Goal: Transaction & Acquisition: Purchase product/service

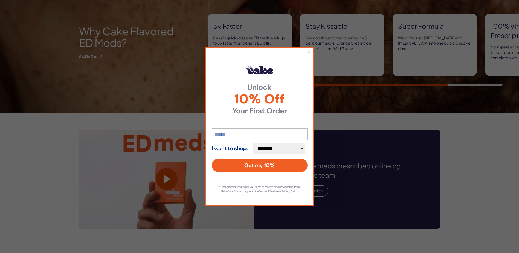
scroll to position [465, 0]
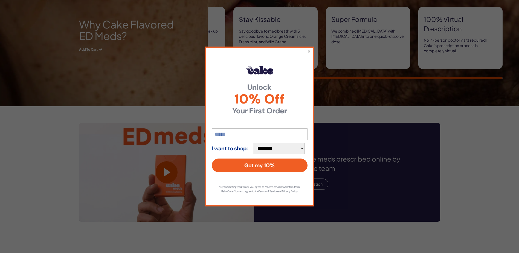
click at [308, 51] on button "×" at bounding box center [309, 51] width 4 height 7
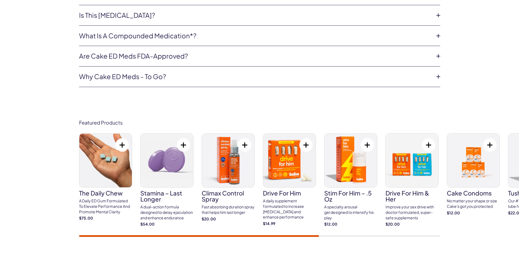
scroll to position [2542, 0]
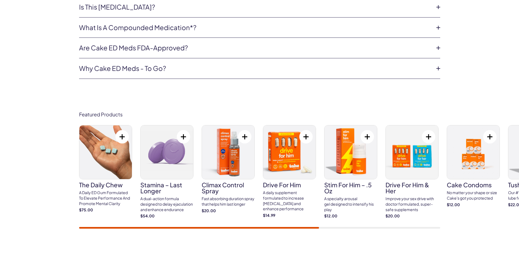
drag, startPoint x: 491, startPoint y: 211, endPoint x: 314, endPoint y: 201, distance: 176.9
click at [321, 210] on div "Featured products The Daily Chew A Daily ED Gum Formulated To Elevate Performan…" at bounding box center [259, 170] width 519 height 150
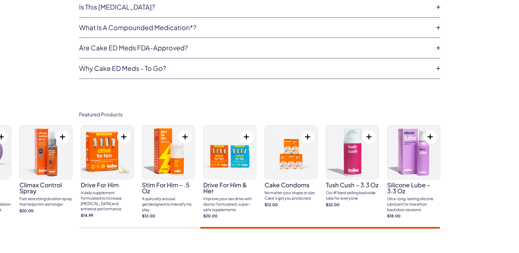
click at [420, 158] on img at bounding box center [413, 152] width 52 height 54
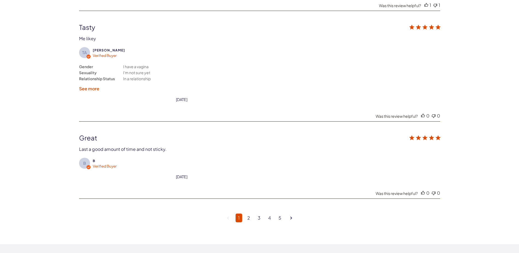
scroll to position [1421, 0]
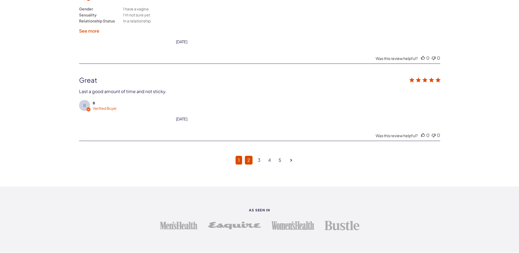
click at [248, 160] on link "2" at bounding box center [249, 160] width 8 height 9
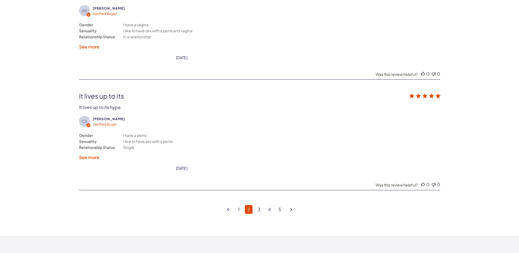
scroll to position [1470, 0]
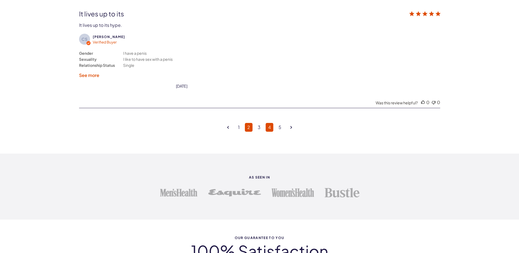
click at [270, 125] on link "4" at bounding box center [269, 127] width 8 height 9
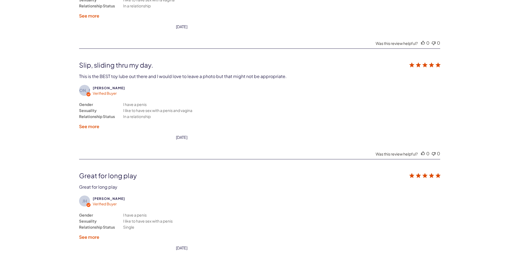
scroll to position [1361, 0]
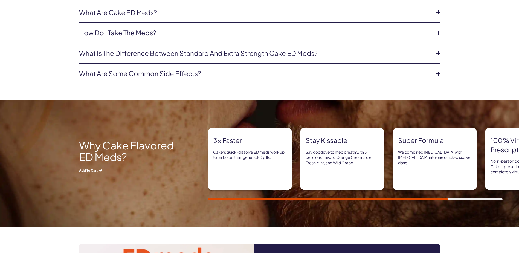
scroll to position [492, 0]
